Goal: Transaction & Acquisition: Purchase product/service

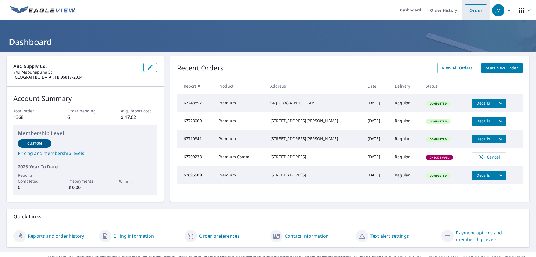
click at [474, 11] on link "Order" at bounding box center [476, 10] width 23 height 12
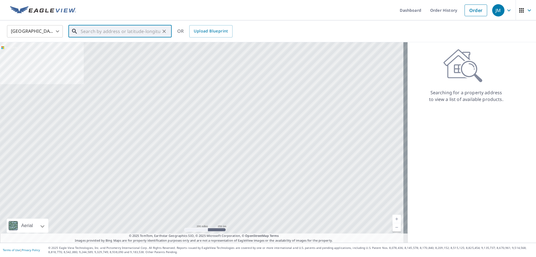
click at [86, 34] on input "text" at bounding box center [121, 31] width 80 height 16
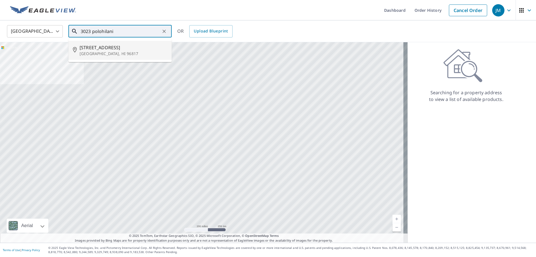
click at [93, 50] on span "[STREET_ADDRESS]" at bounding box center [124, 47] width 88 height 7
type input "[STREET_ADDRESS]"
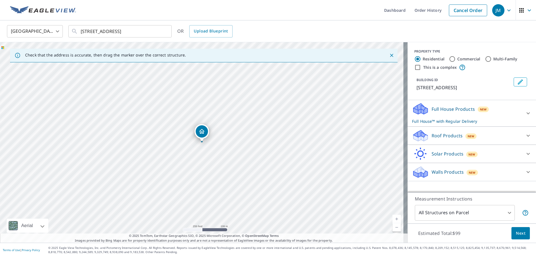
click at [393, 218] on link "Current Level 17, Zoom In" at bounding box center [397, 219] width 8 height 8
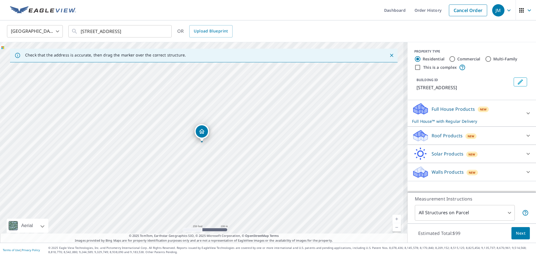
click at [393, 218] on link "Current Level 17, Zoom In" at bounding box center [397, 219] width 8 height 8
click at [393, 218] on link "Current Level 18, Zoom In" at bounding box center [397, 219] width 8 height 8
click at [393, 218] on link "Current Level 18.830787616522727, Zoom In Disabled" at bounding box center [397, 219] width 8 height 8
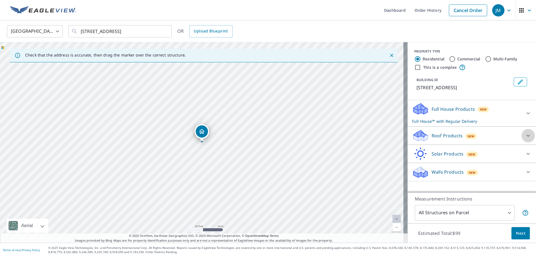
click at [525, 135] on icon at bounding box center [528, 135] width 7 height 7
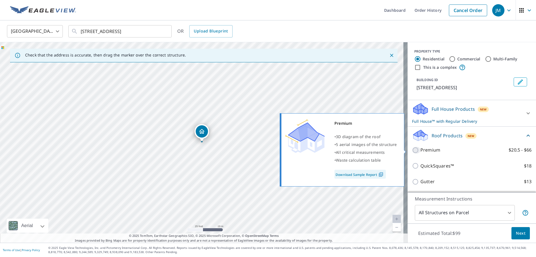
click at [412, 150] on input "Premium $20.5 - $66" at bounding box center [416, 150] width 8 height 7
checkbox input "true"
checkbox input "false"
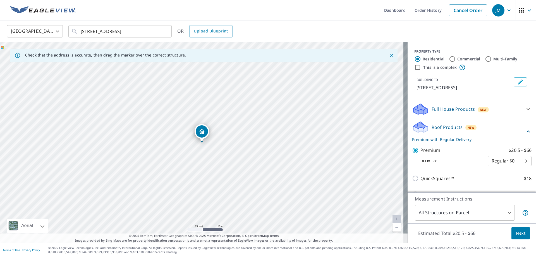
click at [516, 230] on span "Next" at bounding box center [520, 233] width 9 height 7
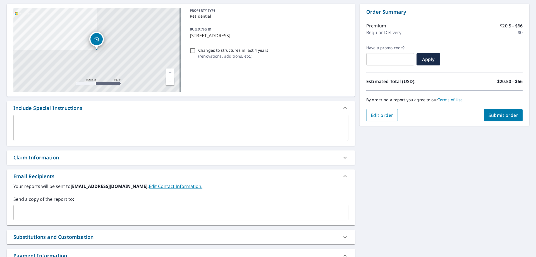
scroll to position [56, 0]
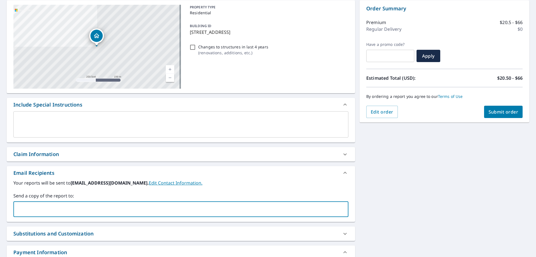
click at [127, 204] on input "text" at bounding box center [177, 209] width 322 height 11
type input "[PERSON_NAME][EMAIL_ADDRESS][PERSON_NAME][DOMAIN_NAME]"
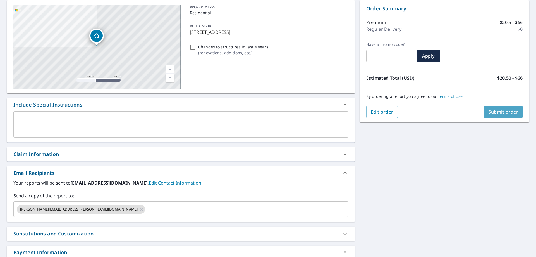
click at [499, 110] on span "Submit order" at bounding box center [504, 112] width 30 height 6
checkbox input "true"
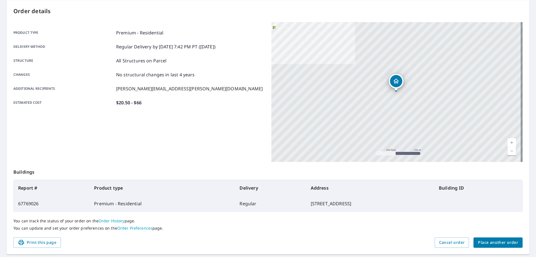
click at [498, 241] on span "Place another order" at bounding box center [498, 242] width 40 height 7
